Goal: Information Seeking & Learning: Find specific fact

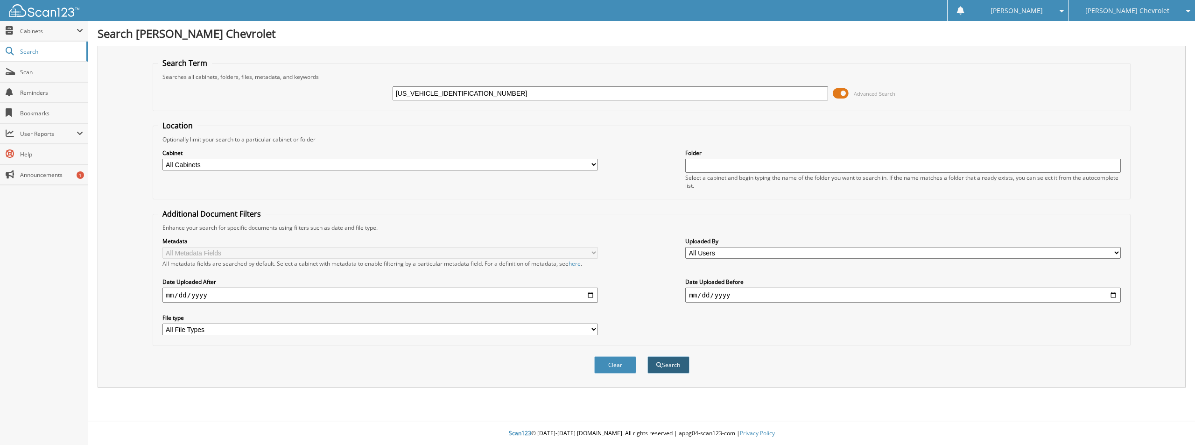
type input "[US_VEHICLE_IDENTIFICATION_NUMBER]"
click at [685, 365] on button "Search" at bounding box center [669, 364] width 42 height 17
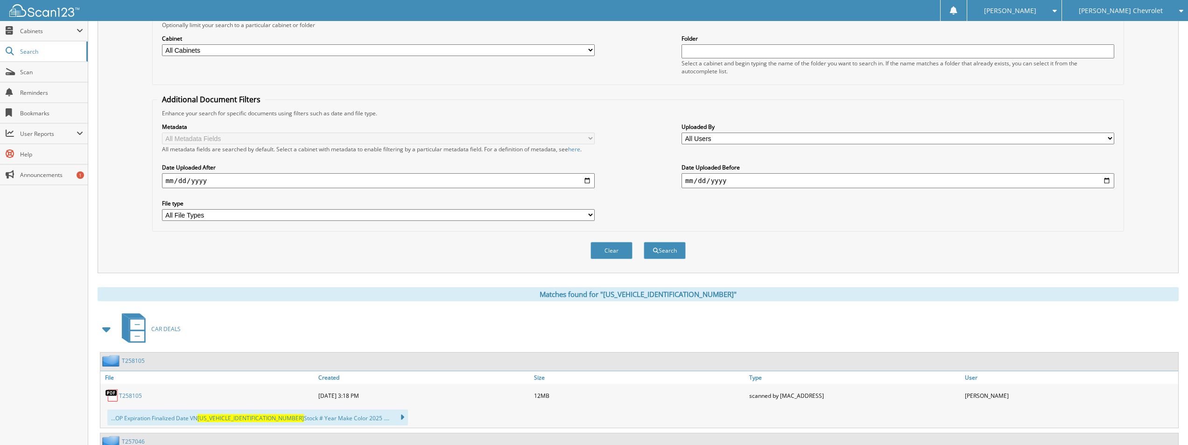
scroll to position [233, 0]
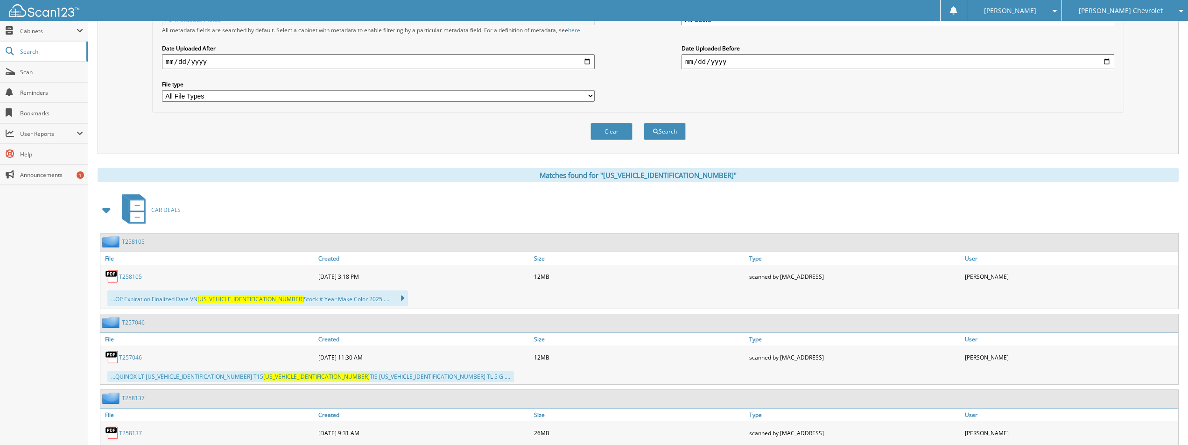
click at [134, 273] on link "T258105" at bounding box center [130, 277] width 23 height 8
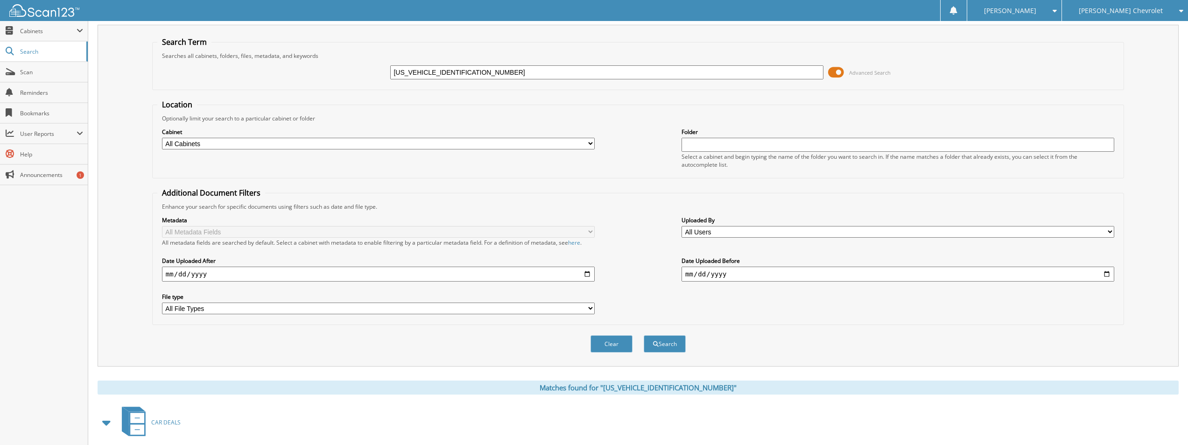
scroll to position [0, 0]
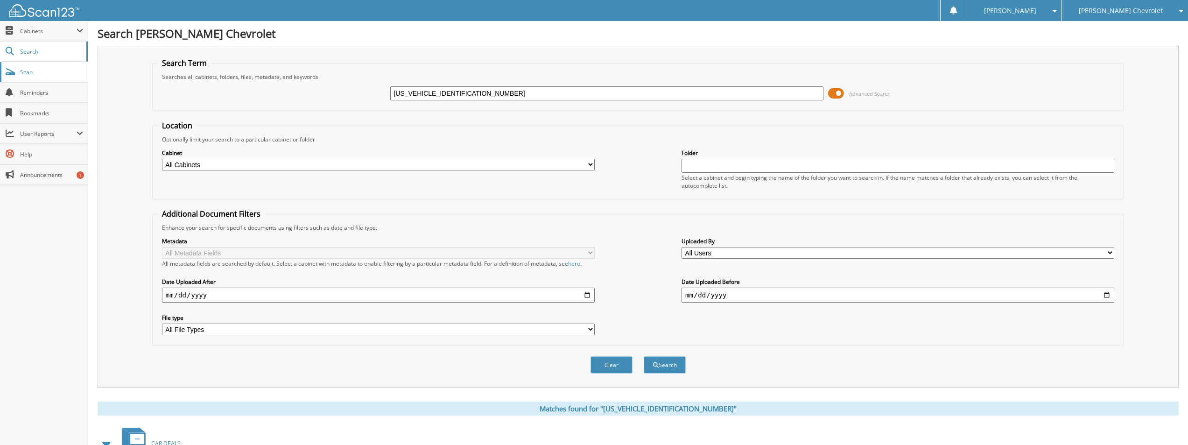
click at [31, 74] on span "Scan" at bounding box center [51, 72] width 63 height 8
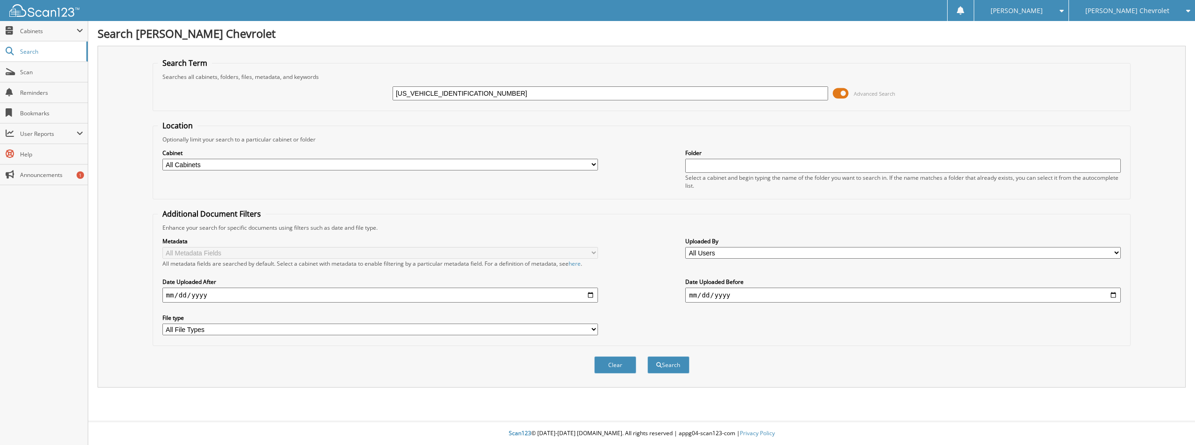
type input "5UXTR9C53KLE11247"
click at [648, 356] on button "Search" at bounding box center [669, 364] width 42 height 17
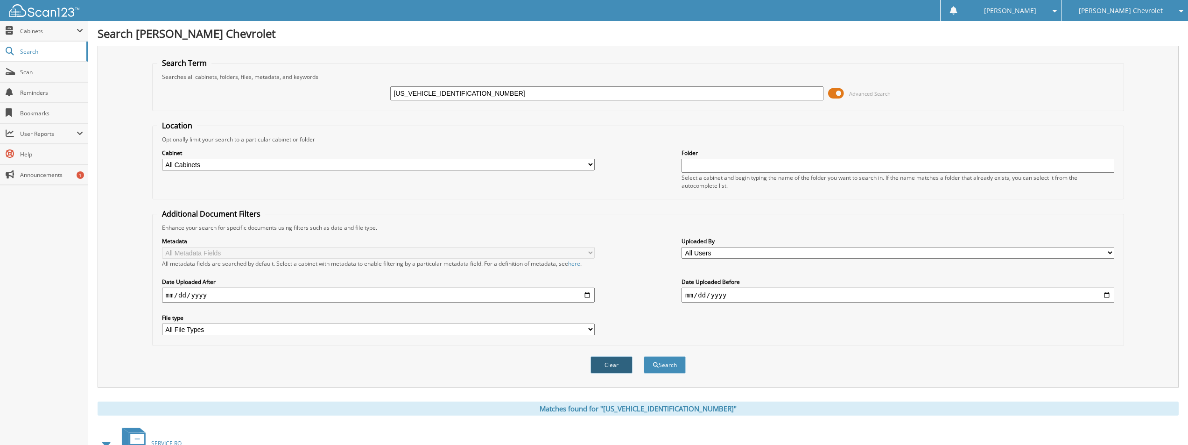
click at [613, 368] on button "Clear" at bounding box center [612, 364] width 42 height 17
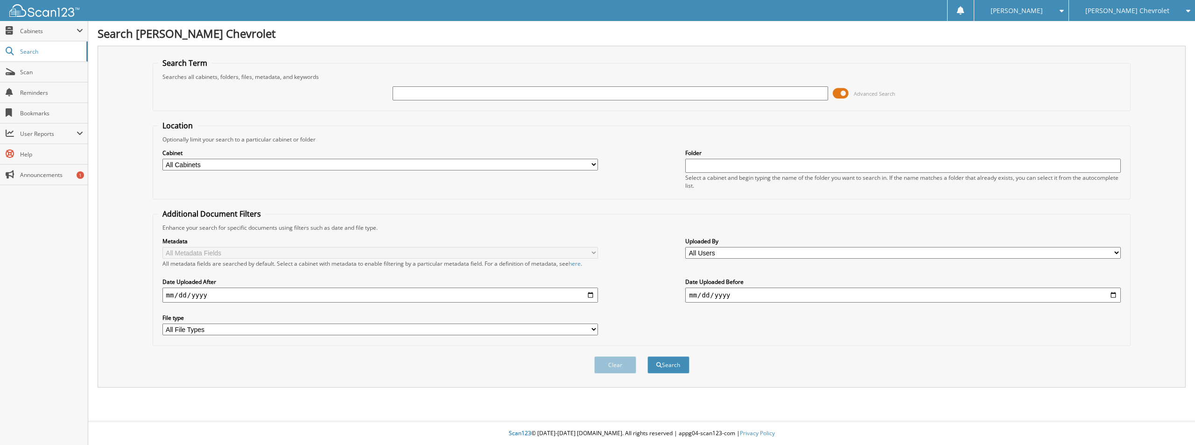
paste input "5UXTR9C53KLE11247"
type input "5UXTR9C53KLE11247"
click at [667, 365] on button "Search" at bounding box center [669, 364] width 42 height 17
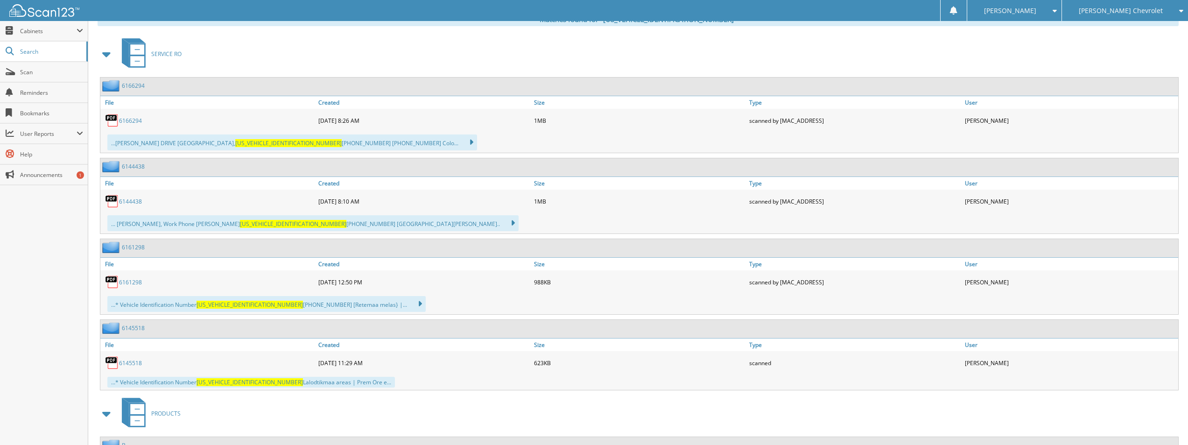
scroll to position [387, 0]
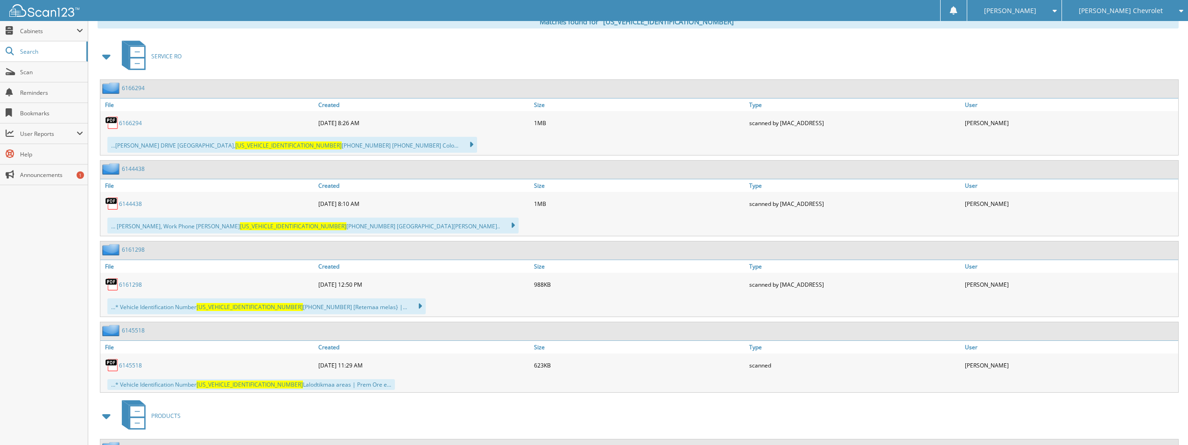
click at [132, 122] on link "6166294" at bounding box center [130, 123] width 23 height 8
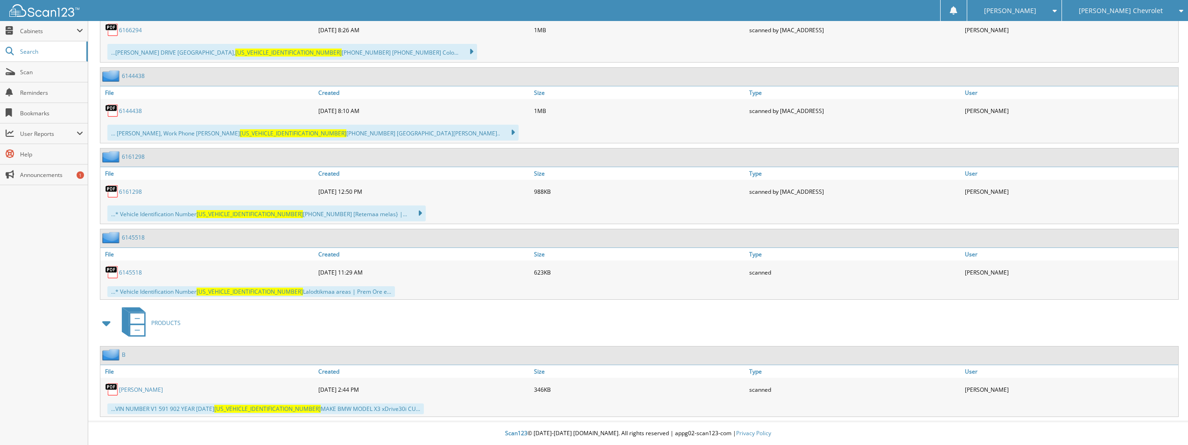
click at [136, 271] on link "6145518" at bounding box center [130, 272] width 23 height 8
click at [127, 389] on link "BOYD" at bounding box center [141, 390] width 44 height 8
click at [124, 388] on link "BOYD" at bounding box center [141, 390] width 44 height 8
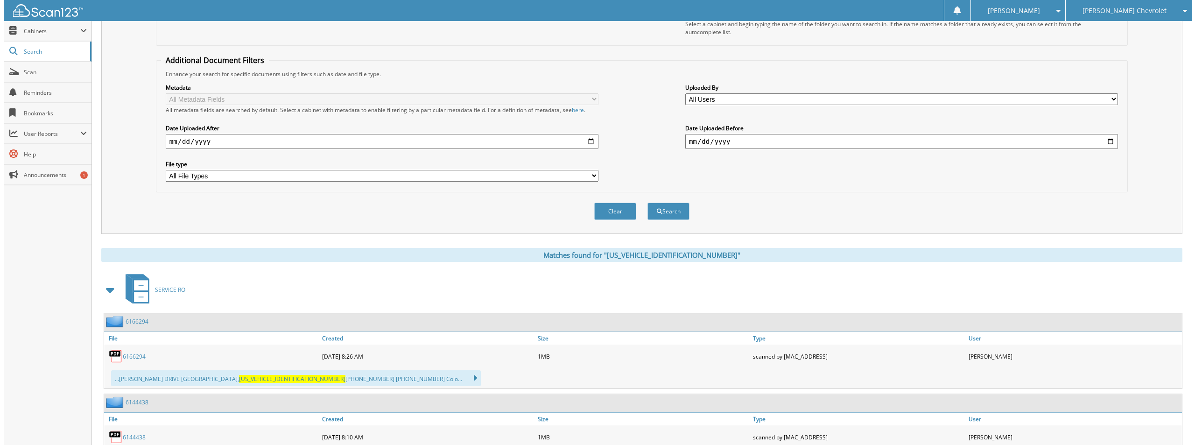
scroll to position [0, 0]
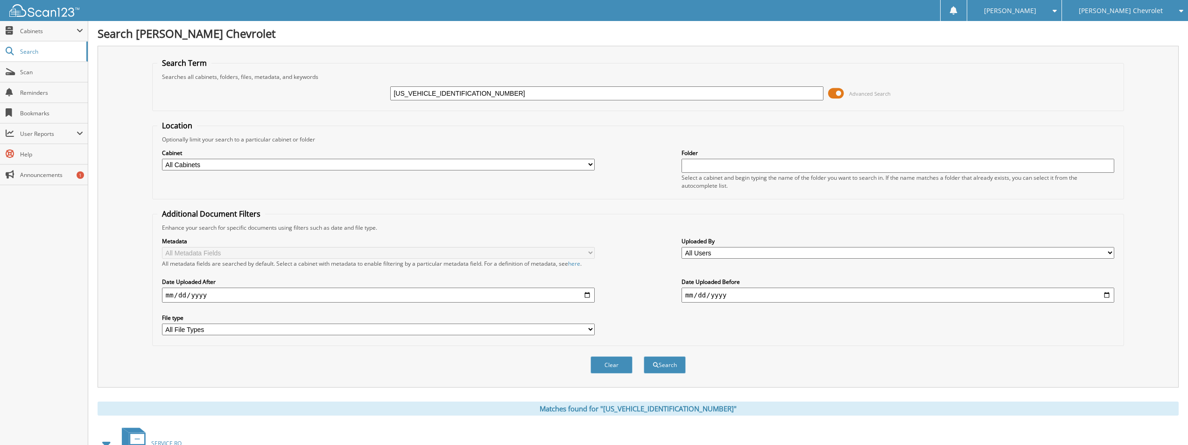
drag, startPoint x: 506, startPoint y: 91, endPoint x: 386, endPoint y: 91, distance: 120.0
click at [386, 91] on div "5UXTR9C53KLE11247 Advanced Search" at bounding box center [638, 93] width 962 height 25
click at [617, 362] on button "Clear" at bounding box center [612, 364] width 42 height 17
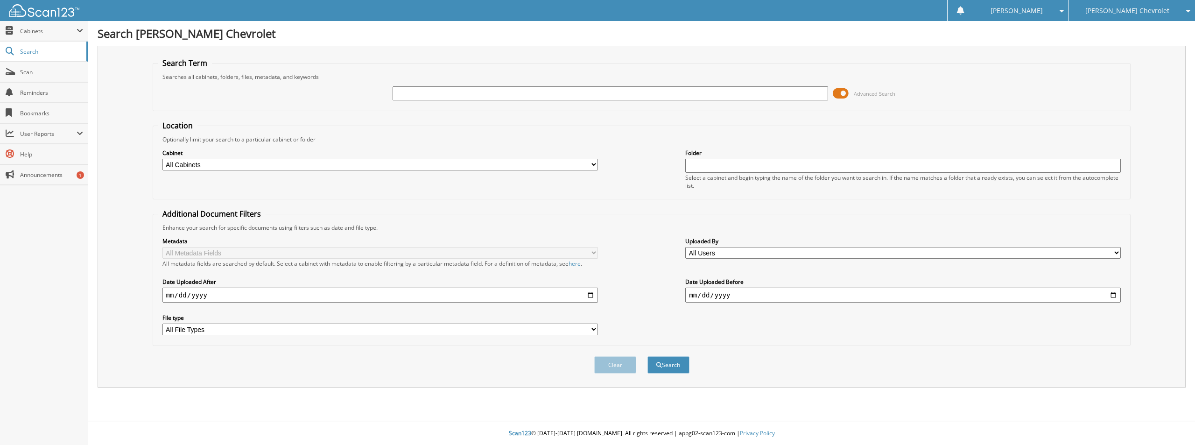
paste input "[US_VEHICLE_IDENTIFICATION_NUMBER]"
type input "[US_VEHICLE_IDENTIFICATION_NUMBER]"
click at [676, 366] on button "Search" at bounding box center [669, 364] width 42 height 17
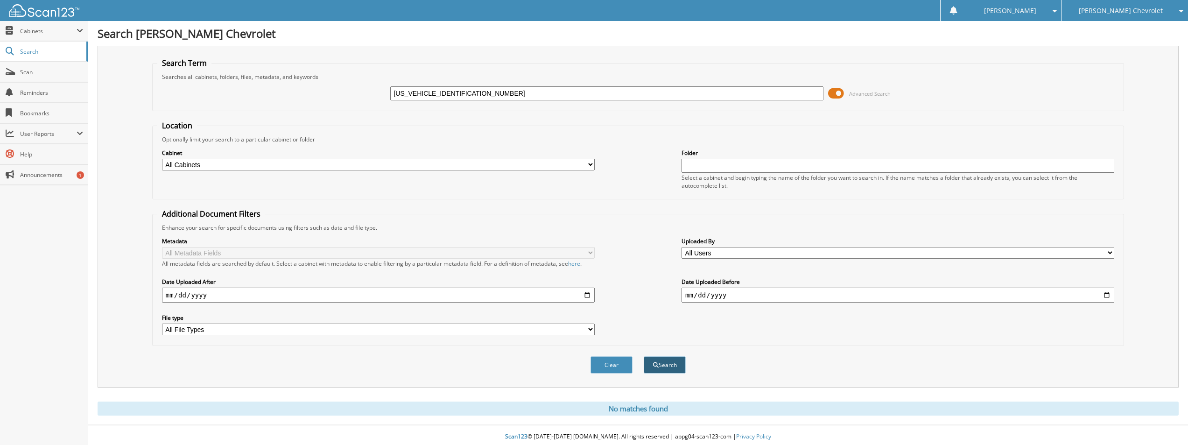
click at [658, 366] on button "Search" at bounding box center [665, 364] width 42 height 17
